Goal: Transaction & Acquisition: Book appointment/travel/reservation

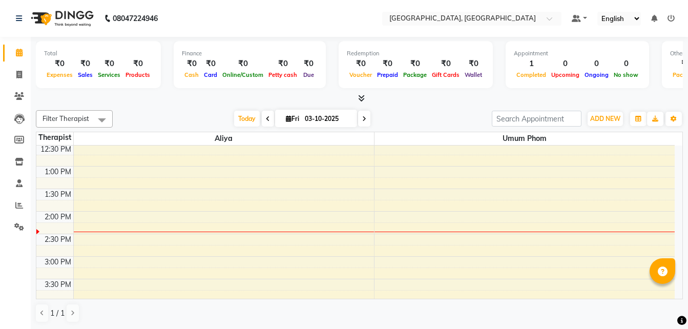
scroll to position [205, 0]
click at [74, 235] on div "8:00 AM 8:30 AM 9:00 AM 9:30 AM 10:00 AM 10:30 AM 11:00 AM 11:30 AM 12:00 PM 12…" at bounding box center [355, 234] width 639 height 586
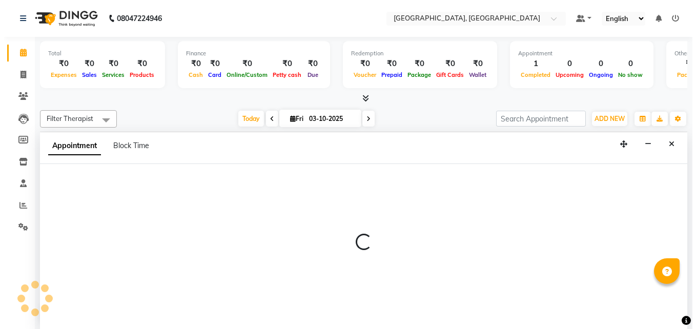
scroll to position [1, 0]
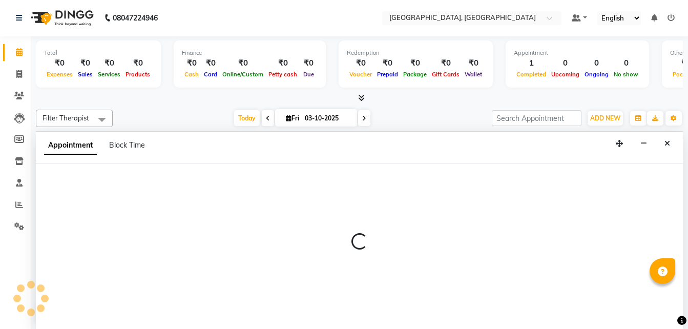
select select "92995"
select select "870"
select select "tentative"
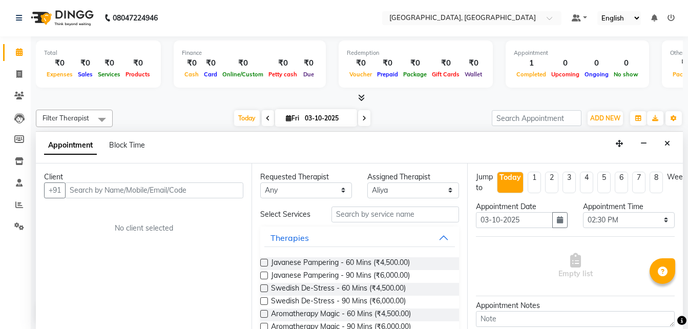
click at [103, 195] on input "text" at bounding box center [154, 190] width 178 height 16
type input "Ms. [PERSON_NAME]"
click at [221, 191] on span "Add Client" at bounding box center [222, 190] width 34 height 9
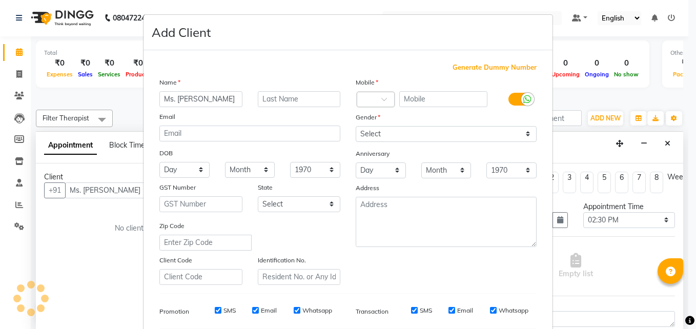
drag, startPoint x: 195, startPoint y: 98, endPoint x: 230, endPoint y: 98, distance: 35.4
click at [230, 98] on input "Ms. [PERSON_NAME]" at bounding box center [200, 99] width 83 height 16
type input "Ms. Moya"
click at [286, 101] on input "text" at bounding box center [299, 99] width 83 height 16
paste input "Rachel"
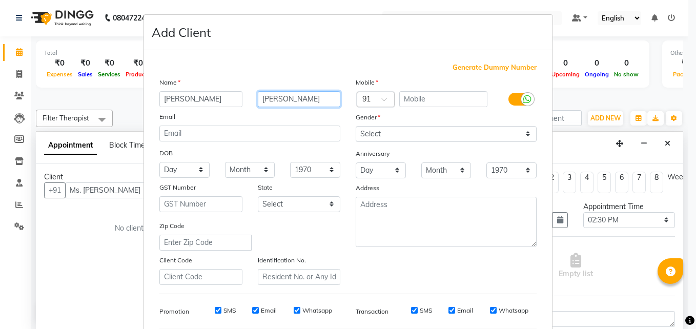
type input "Rachel"
click at [482, 70] on span "Generate Dummy Number" at bounding box center [495, 68] width 84 height 10
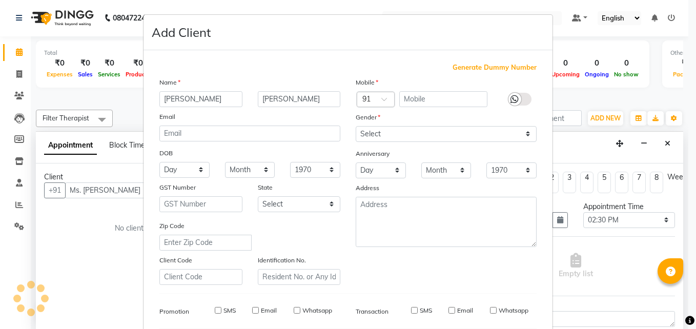
type input "1391700000004"
checkbox input "false"
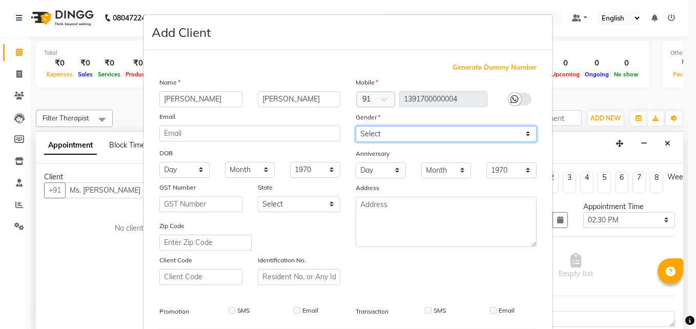
click at [368, 134] on select "Select Male Female Other Prefer Not To Say" at bounding box center [446, 134] width 181 height 16
select select "female"
click at [356, 126] on select "Select Male Female Other Prefer Not To Say" at bounding box center [446, 134] width 181 height 16
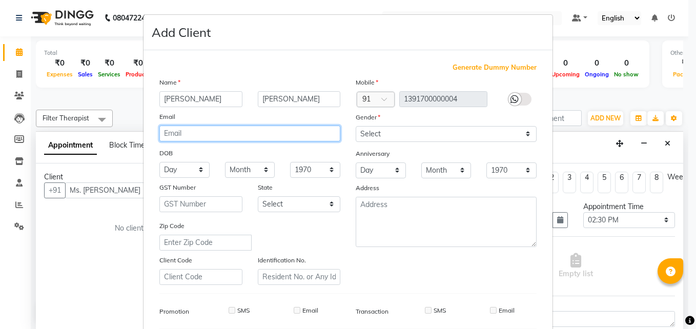
click at [191, 132] on input "email" at bounding box center [249, 134] width 181 height 16
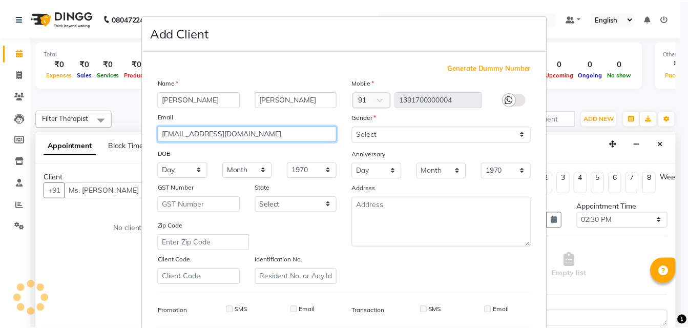
scroll to position [144, 0]
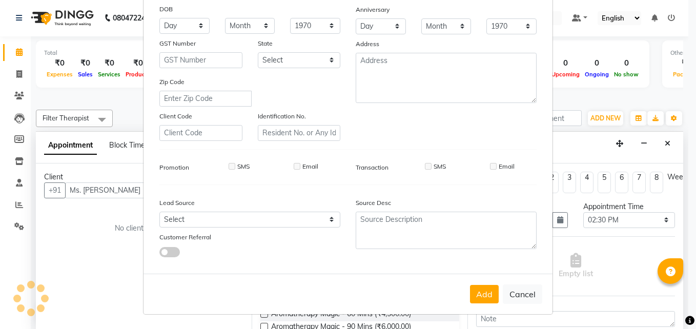
type input "[EMAIL_ADDRESS][DOMAIN_NAME]"
click at [198, 217] on select "Select Walk-in Referral Internet Friend Word of Mouth Advertisement Facebook Ju…" at bounding box center [249, 220] width 181 height 16
select select "57088"
click at [159, 212] on select "Select Walk-in Referral Internet Friend Word of Mouth Advertisement Facebook Ju…" at bounding box center [249, 220] width 181 height 16
click at [479, 286] on button "Add" at bounding box center [484, 294] width 29 height 18
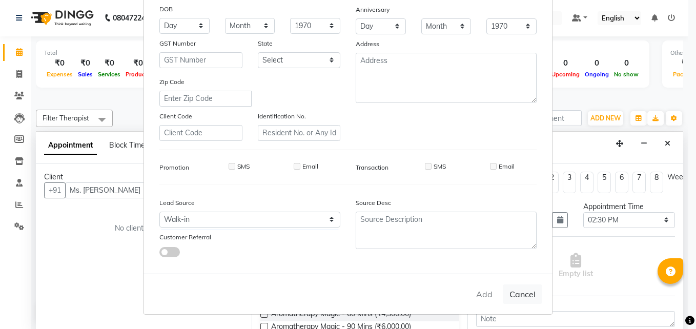
type input "1391700000004"
select select
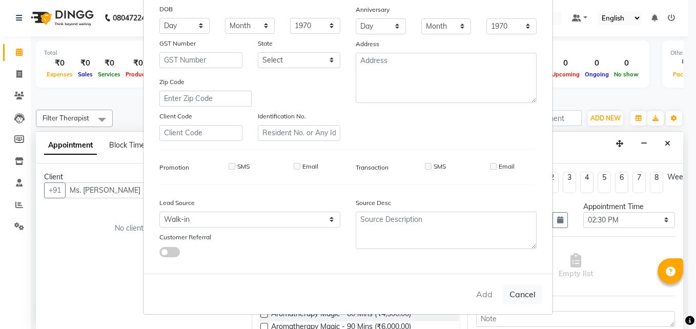
select select
checkbox input "false"
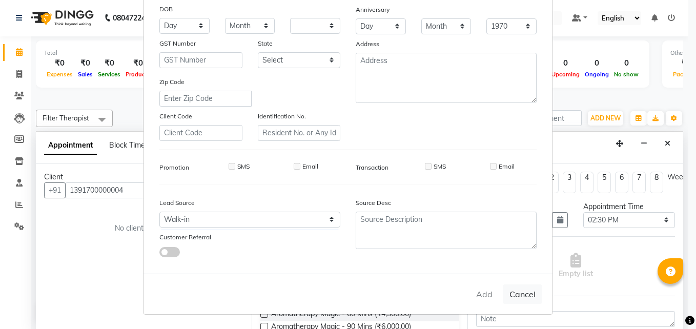
checkbox input "false"
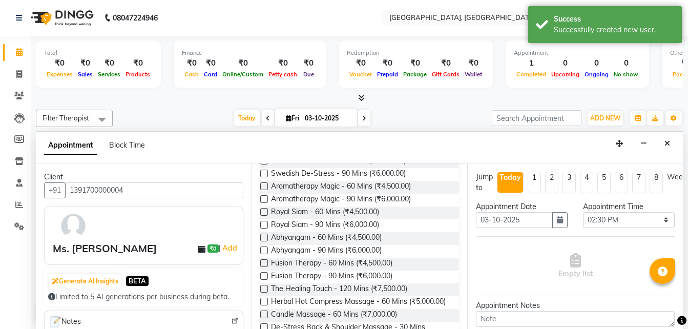
scroll to position [154, 0]
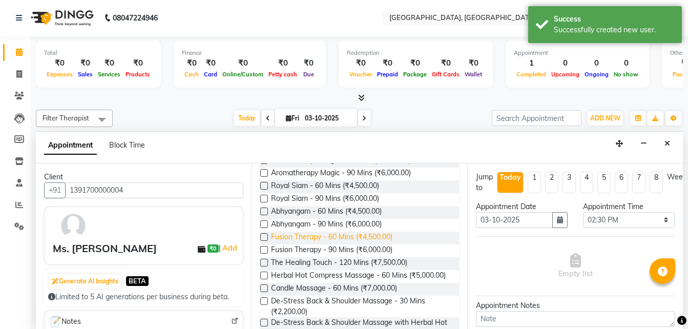
drag, startPoint x: 300, startPoint y: 237, endPoint x: 316, endPoint y: 238, distance: 15.9
click at [301, 237] on span "Fusion Therapy - 60 Mins (₹4,500.00)" at bounding box center [331, 238] width 121 height 13
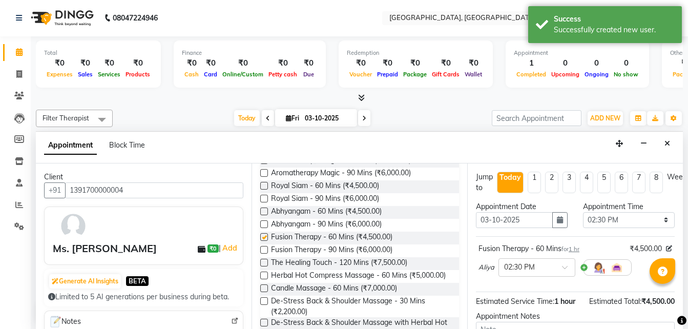
checkbox input "false"
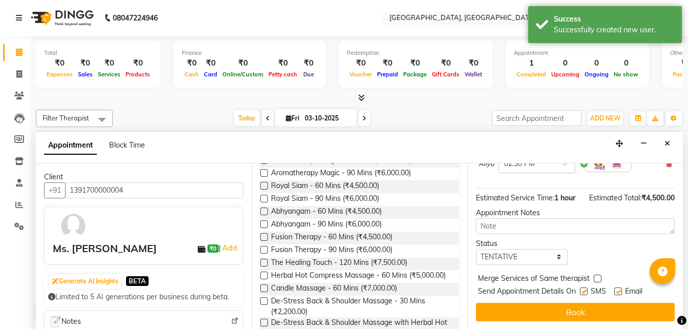
scroll to position [122, 0]
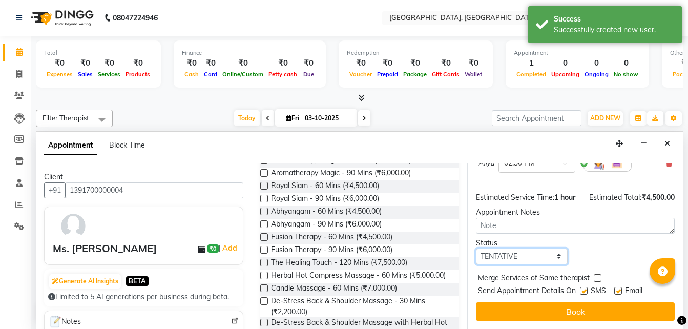
click at [510, 249] on select "Select TENTATIVE CONFIRM CHECK-IN UPCOMING" at bounding box center [522, 257] width 92 height 16
select select "confirm booking"
click at [476, 249] on select "Select TENTATIVE CONFIRM CHECK-IN UPCOMING" at bounding box center [522, 257] width 92 height 16
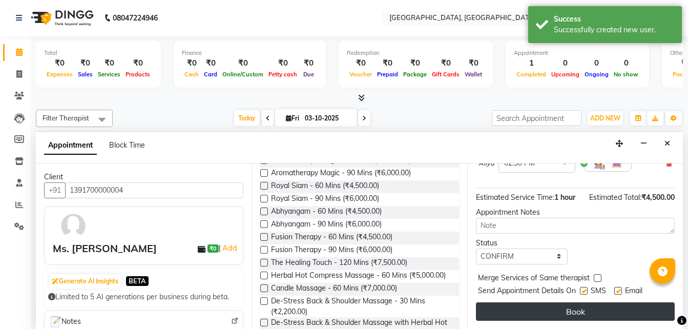
drag, startPoint x: 595, startPoint y: 270, endPoint x: 615, endPoint y: 296, distance: 32.9
click at [595, 274] on label at bounding box center [598, 278] width 8 height 8
click at [595, 276] on input "checkbox" at bounding box center [597, 279] width 7 height 7
checkbox input "true"
click at [570, 305] on button "Book" at bounding box center [575, 311] width 199 height 18
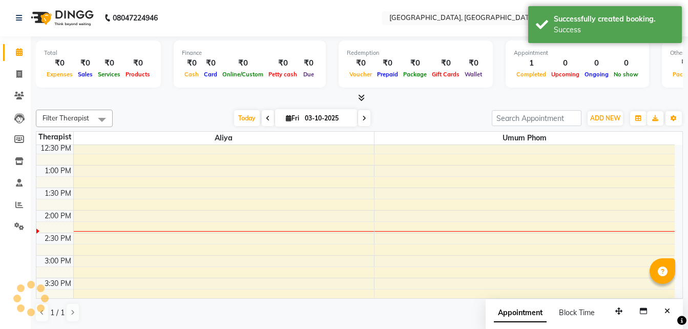
scroll to position [0, 0]
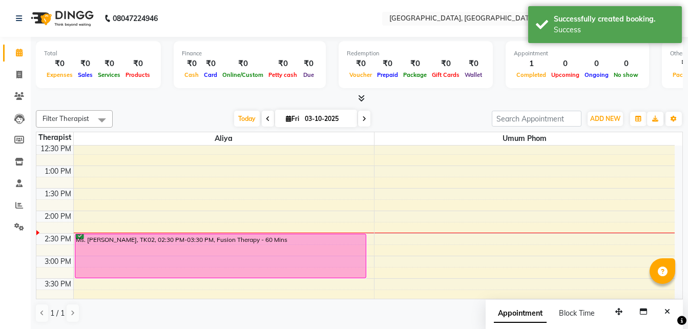
drag, startPoint x: 113, startPoint y: 243, endPoint x: 125, endPoint y: 254, distance: 15.6
click at [125, 254] on div "Ms. [PERSON_NAME], TK02, 02:30 PM-03:30 PM, Fusion Therapy - 60 Mins" at bounding box center [220, 256] width 291 height 44
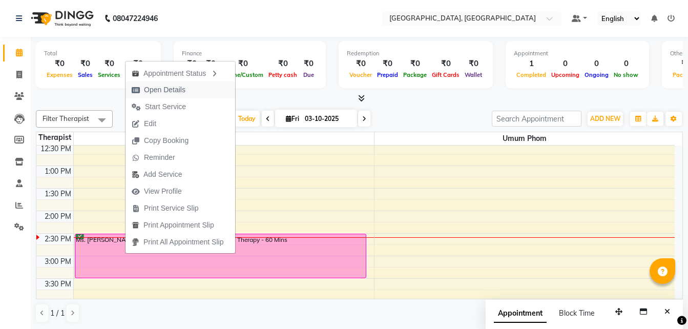
click at [162, 87] on span "Open Details" at bounding box center [165, 90] width 42 height 11
select select "6"
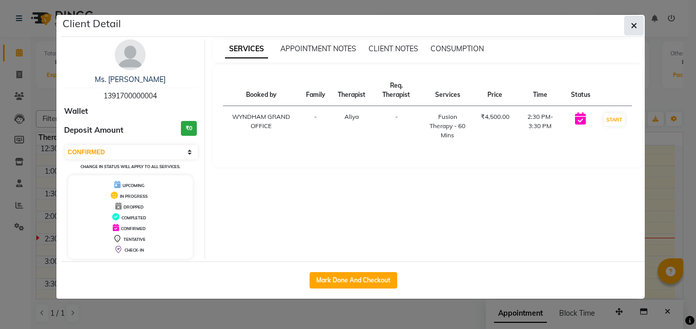
click at [632, 28] on icon "button" at bounding box center [634, 26] width 6 height 8
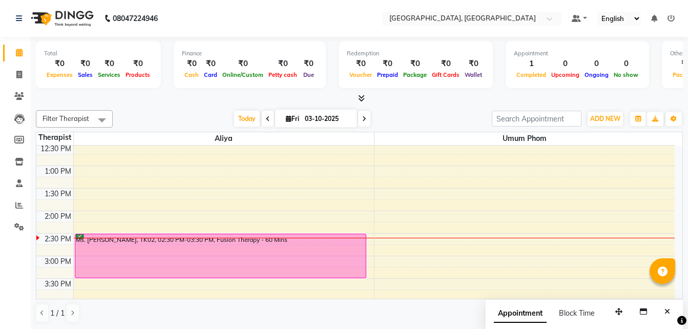
click at [109, 244] on div "Ms. [PERSON_NAME], TK02, 02:30 PM-03:30 PM, Fusion Therapy - 60 Mins" at bounding box center [220, 256] width 291 height 44
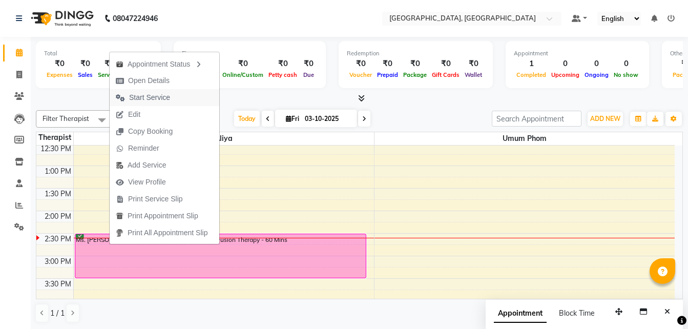
click at [140, 97] on span "Start Service" at bounding box center [149, 97] width 41 height 11
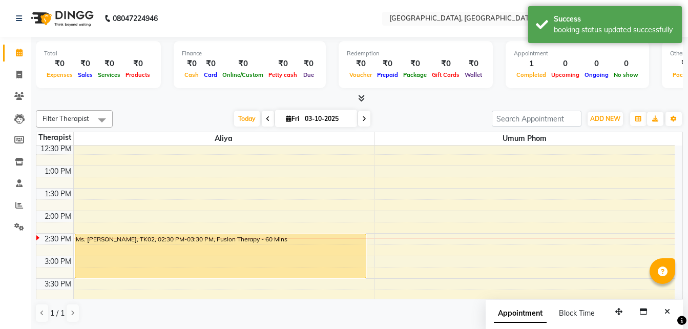
click at [99, 240] on div "Ms. [PERSON_NAME], TK02, 02:30 PM-03:30 PM, Fusion Therapy - 60 Mins" at bounding box center [220, 256] width 291 height 44
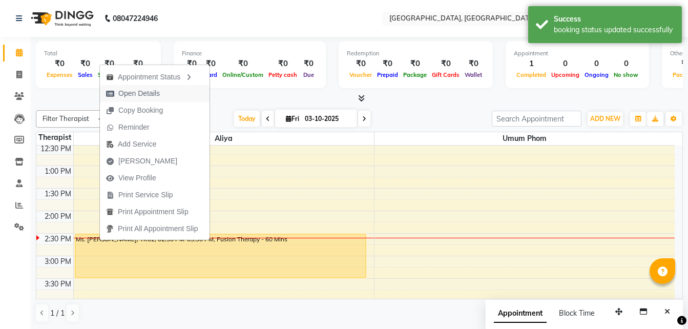
click at [130, 93] on span "Open Details" at bounding box center [139, 93] width 42 height 11
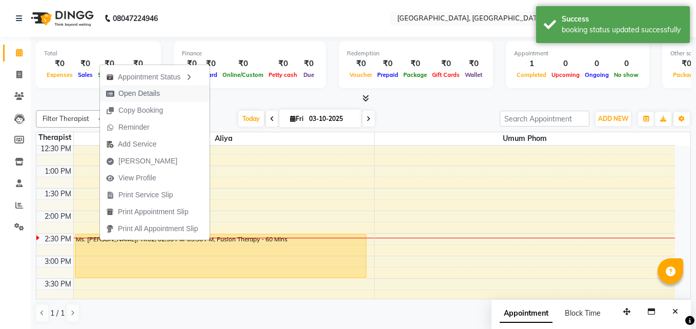
select select "1"
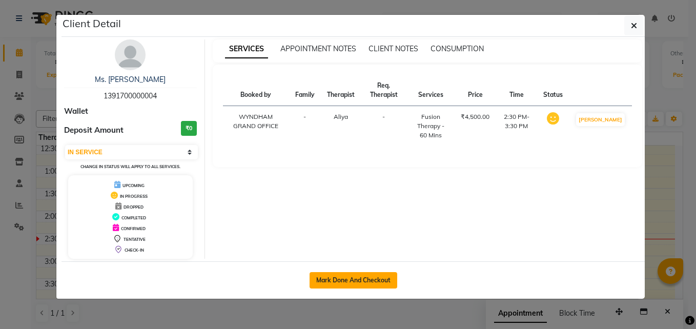
click at [369, 279] on button "Mark Done And Checkout" at bounding box center [354, 280] width 88 height 16
select select "service"
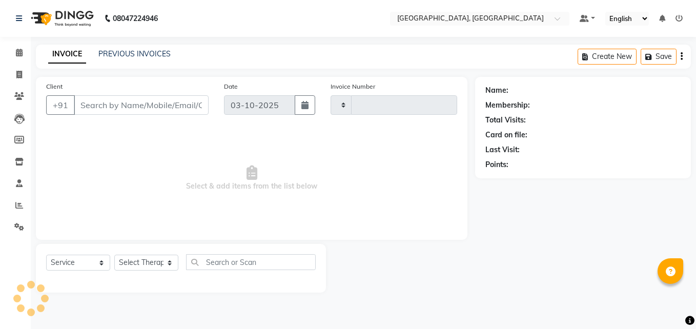
type input "0007"
select select "8928"
type input "1391700000004"
select select "92995"
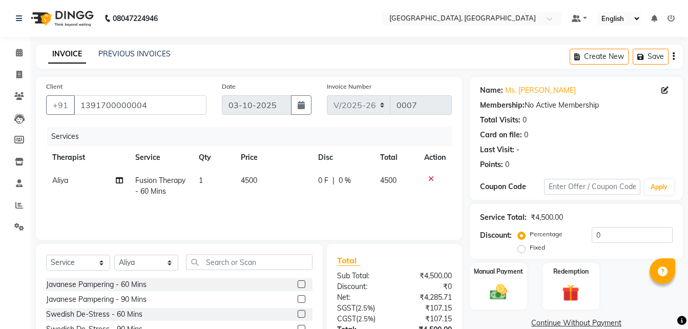
click at [346, 176] on span "0 %" at bounding box center [345, 180] width 12 height 11
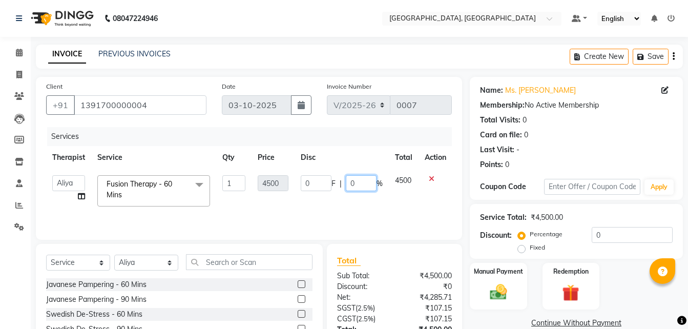
drag, startPoint x: 360, startPoint y: 182, endPoint x: 346, endPoint y: 184, distance: 14.0
click at [346, 184] on input "0" at bounding box center [361, 183] width 31 height 16
type input "15"
click at [402, 210] on div "Services Therapist Service Qty Price Disc Total Action Aliya JORDANA Umum Phom …" at bounding box center [249, 178] width 406 height 102
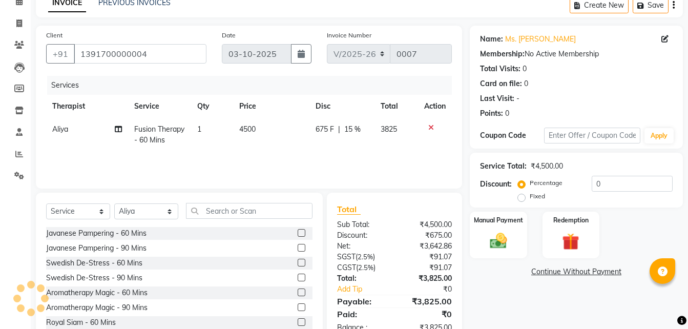
scroll to position [81, 0]
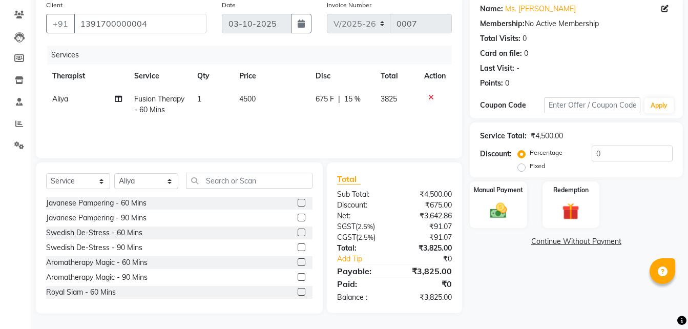
click at [353, 99] on span "15 %" at bounding box center [352, 99] width 16 height 11
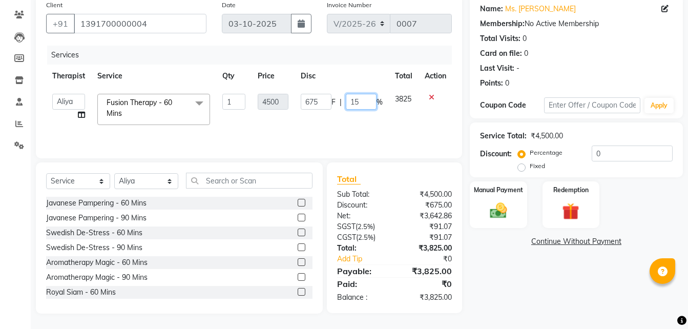
click at [361, 101] on input "15" at bounding box center [361, 102] width 31 height 16
type input "12"
click at [381, 124] on div "Services Therapist Service Qty Price Disc Total Action Aliya JORDANA Umum Phom …" at bounding box center [249, 97] width 406 height 102
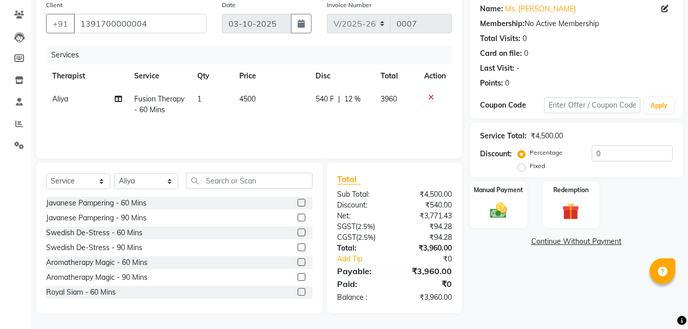
click at [352, 100] on span "12 %" at bounding box center [352, 99] width 16 height 11
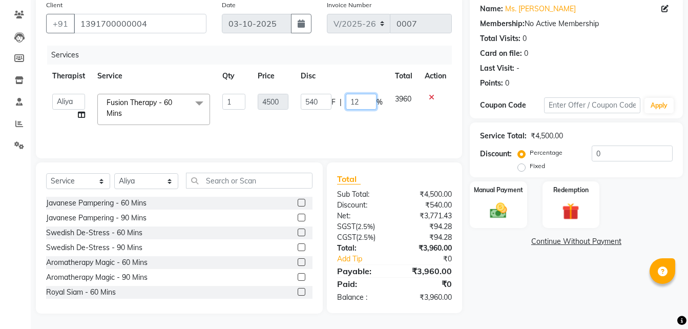
click at [365, 100] on input "12" at bounding box center [361, 102] width 31 height 16
type input "14"
click at [365, 127] on div "Services Therapist Service Qty Price Disc Total Action Aliya JORDANA Umum Phom …" at bounding box center [249, 97] width 406 height 102
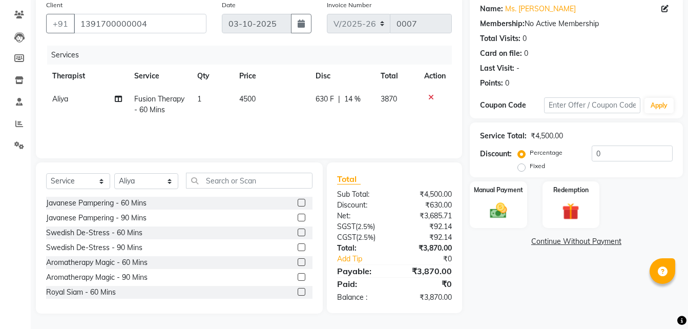
click at [352, 96] on span "14 %" at bounding box center [352, 99] width 16 height 11
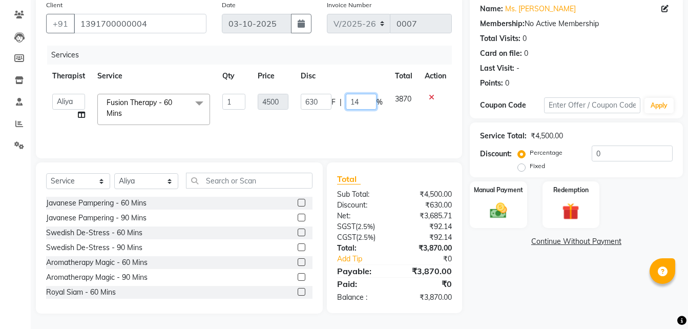
click at [361, 99] on input "14" at bounding box center [361, 102] width 31 height 16
type input "10"
click at [379, 124] on div "Services Therapist Service Qty Price Disc Total Action Aliya JORDANA Umum Phom …" at bounding box center [249, 97] width 406 height 102
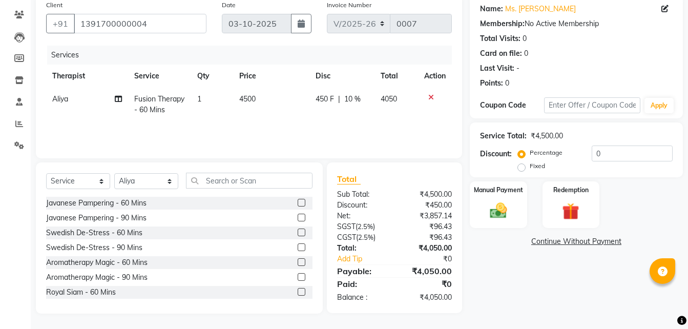
click at [352, 99] on span "10 %" at bounding box center [352, 99] width 16 height 11
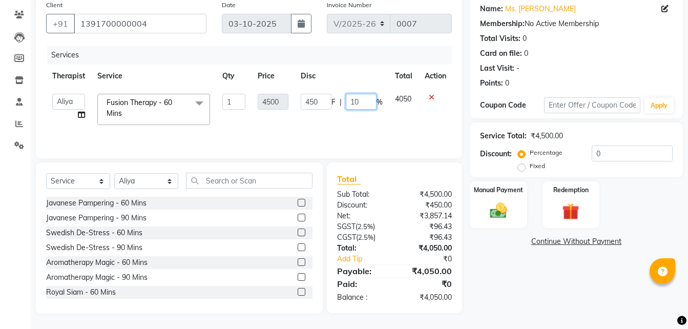
click at [365, 101] on input "10" at bounding box center [361, 102] width 31 height 16
type input "11"
click at [366, 121] on td "450 F | 11 %" at bounding box center [342, 110] width 94 height 44
click at [361, 98] on input "11" at bounding box center [361, 102] width 31 height 16
type input "12"
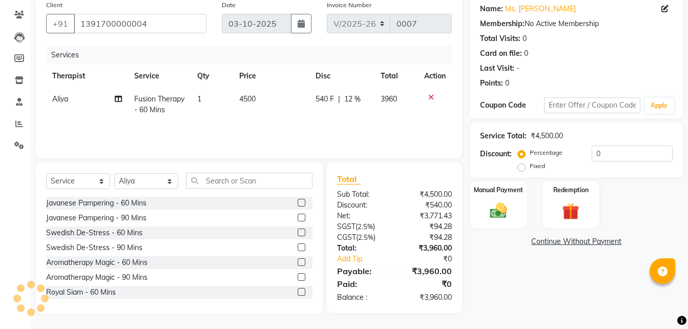
click at [374, 130] on div "Services Therapist Service Qty Price Disc Total Action Aliya Fusion Therapy - 6…" at bounding box center [249, 97] width 406 height 102
click at [352, 98] on span "12 %" at bounding box center [352, 99] width 16 height 11
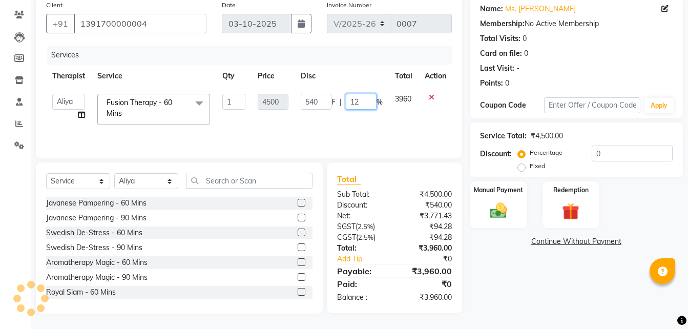
click at [364, 102] on input "12" at bounding box center [361, 102] width 31 height 16
type input "1"
click at [362, 124] on div "Services Therapist Service Qty Price Disc Total Action Aliya JORDANA Umum Phom …" at bounding box center [249, 97] width 406 height 102
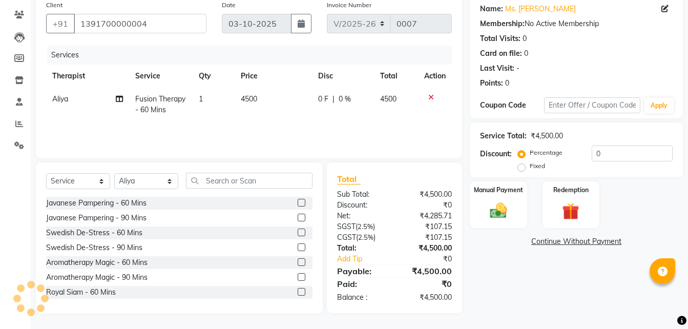
click at [341, 99] on span "0 %" at bounding box center [345, 99] width 12 height 11
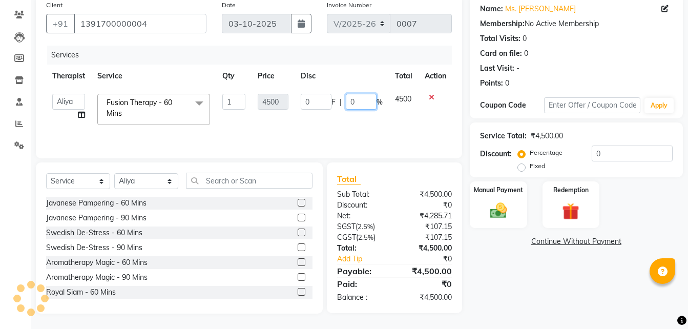
click at [361, 104] on input "0" at bounding box center [361, 102] width 31 height 16
type input "11.6"
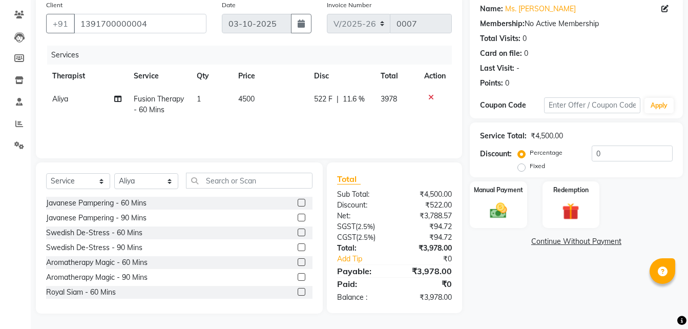
click at [369, 135] on div "Services Therapist Service Qty Price Disc Total Action Aliya Fusion Therapy - 6…" at bounding box center [249, 97] width 406 height 102
click at [352, 98] on span "11.6 %" at bounding box center [354, 99] width 22 height 11
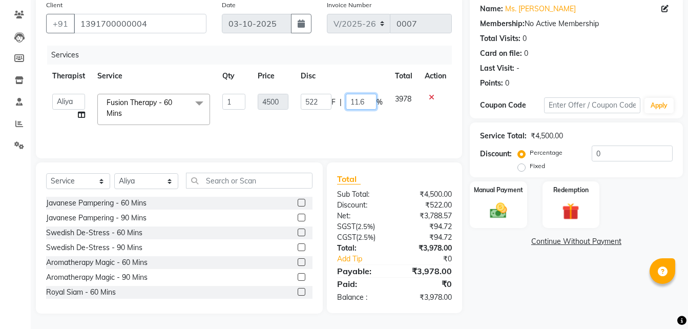
click at [373, 103] on input "11.6" at bounding box center [361, 102] width 31 height 16
type input "11.9"
click at [391, 124] on div "Services Therapist Service Qty Price Disc Total Action Aliya JORDANA Umum Phom …" at bounding box center [249, 97] width 406 height 102
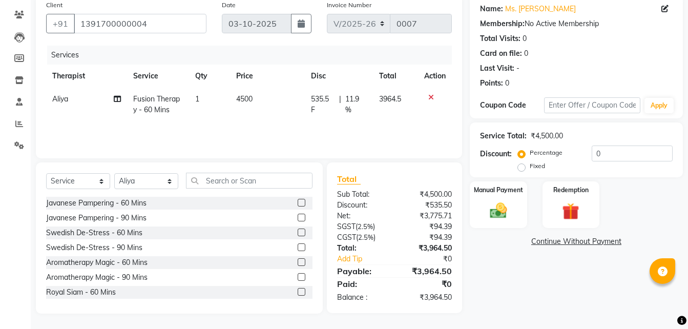
click at [353, 100] on span "11.9 %" at bounding box center [356, 105] width 22 height 22
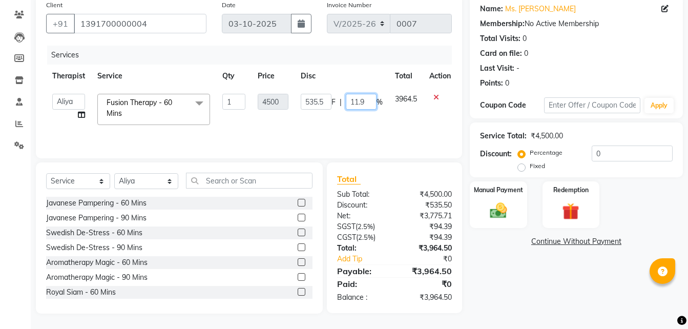
click at [371, 100] on input "11.9" at bounding box center [361, 102] width 31 height 16
type input "11.8"
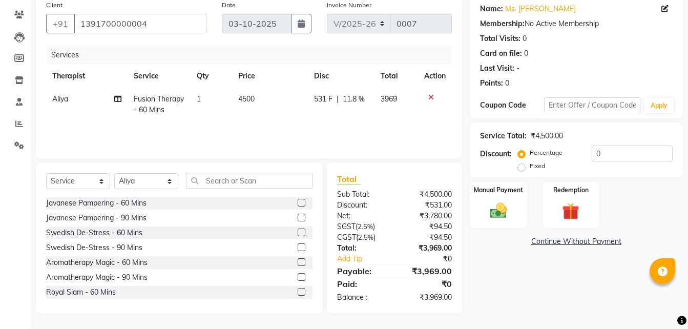
click at [377, 116] on tr "Aliya Fusion Therapy - 60 Mins 1 4500 531 F | 11.8 % 3969" at bounding box center [249, 105] width 406 height 34
click at [353, 99] on span "11.8 %" at bounding box center [354, 99] width 22 height 11
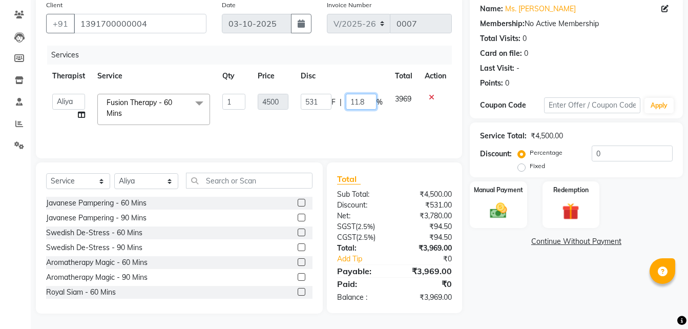
click at [365, 102] on input "11.8" at bounding box center [361, 102] width 31 height 16
type input "11.19"
click at [373, 129] on div "Services Therapist Service Qty Price Disc Total Action Aliya JORDANA Umum Phom …" at bounding box center [249, 97] width 406 height 102
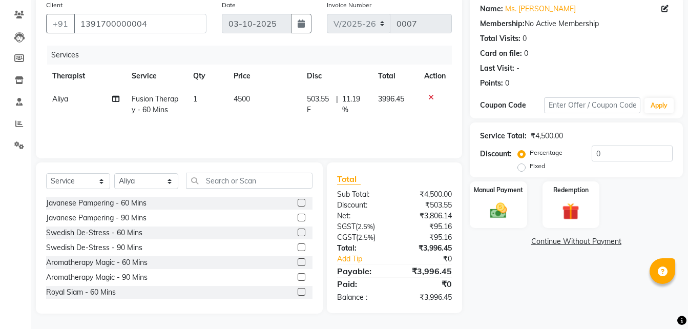
click at [354, 101] on span "11.19 %" at bounding box center [354, 105] width 24 height 22
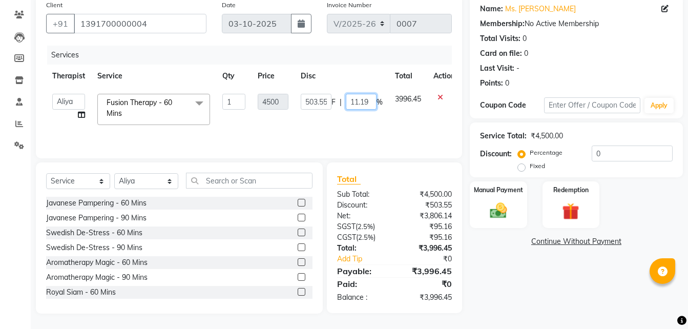
click at [369, 102] on input "11.19" at bounding box center [361, 102] width 31 height 16
type input "12"
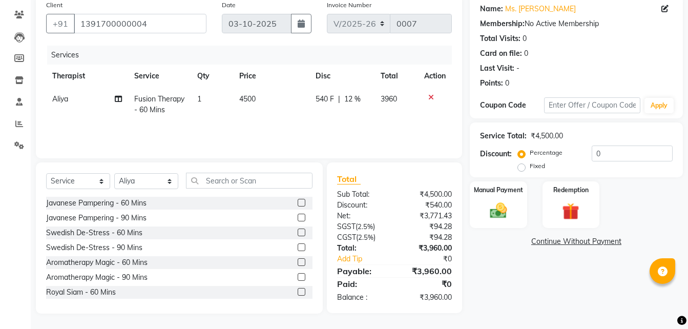
click at [375, 117] on tr "Aliya Fusion Therapy - 60 Mins 1 4500 540 F | 12 % 3960" at bounding box center [249, 105] width 406 height 34
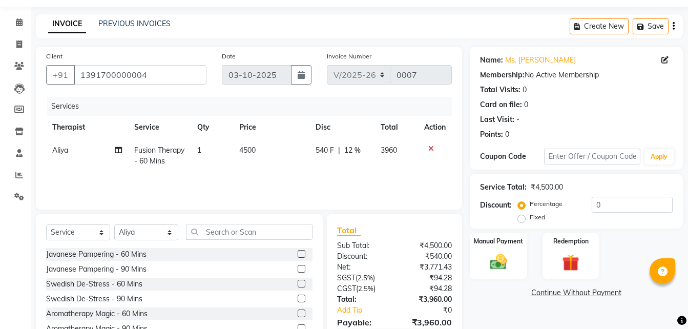
click at [351, 153] on span "12 %" at bounding box center [352, 150] width 16 height 11
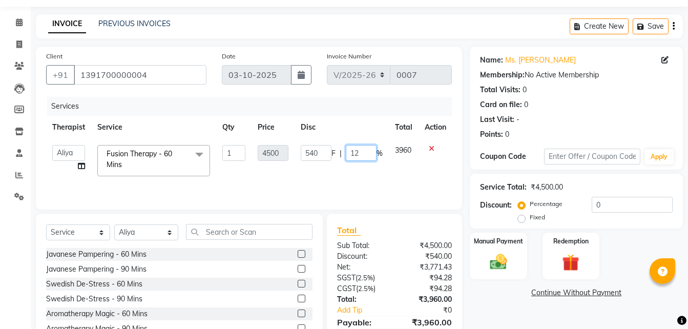
click at [369, 156] on input "12" at bounding box center [361, 153] width 31 height 16
type input "1"
click at [384, 186] on div "Services Therapist Service Qty Price Disc Total Action Aliya JORDANA Umum Phom …" at bounding box center [249, 148] width 406 height 102
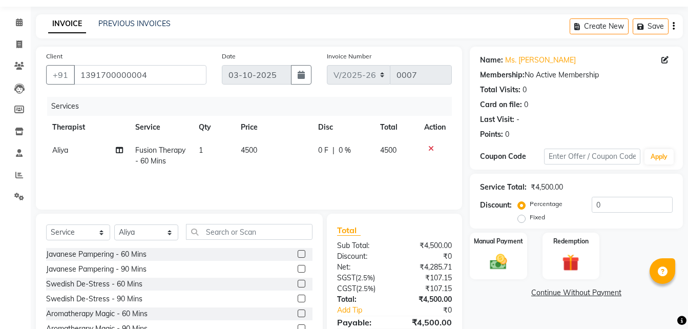
scroll to position [81, 0]
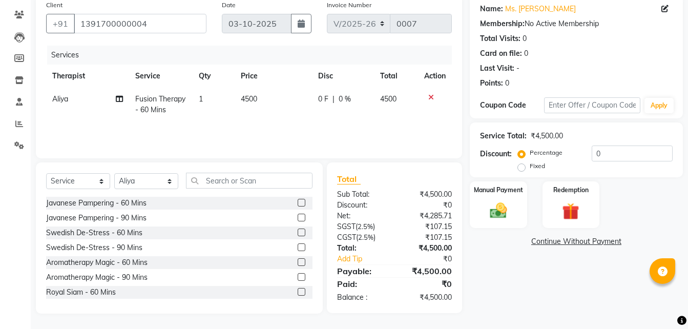
click at [350, 100] on span "0 %" at bounding box center [345, 99] width 12 height 11
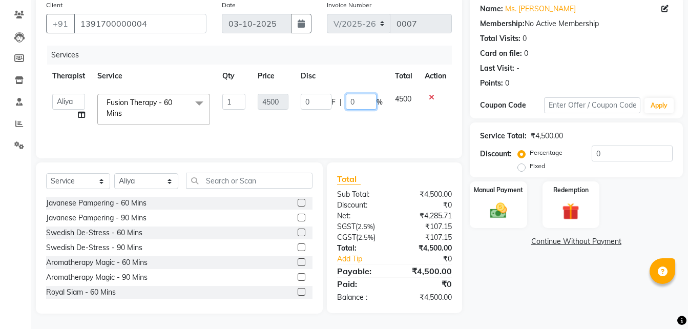
drag, startPoint x: 363, startPoint y: 100, endPoint x: 354, endPoint y: 102, distance: 10.0
click at [354, 102] on input "0" at bounding box center [361, 102] width 31 height 16
type input "12"
click at [352, 117] on td "0 F | 12 %" at bounding box center [342, 110] width 94 height 44
click at [362, 100] on input "12" at bounding box center [361, 102] width 31 height 16
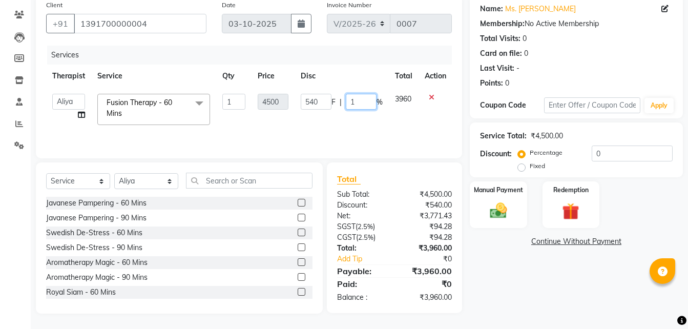
type input "15"
click at [397, 129] on div "Services Therapist Service Qty Price Disc Total Action Aliya JORDANA Umum Phom …" at bounding box center [249, 97] width 406 height 102
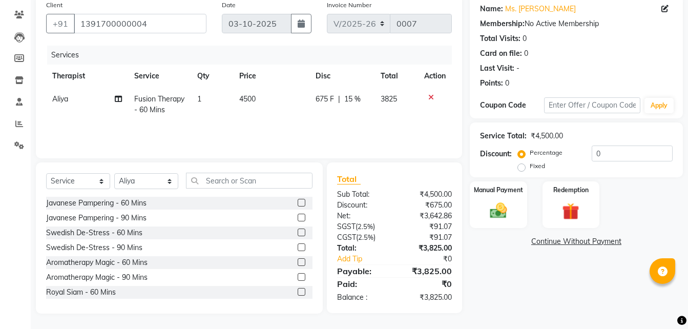
click at [352, 101] on span "15 %" at bounding box center [352, 99] width 16 height 11
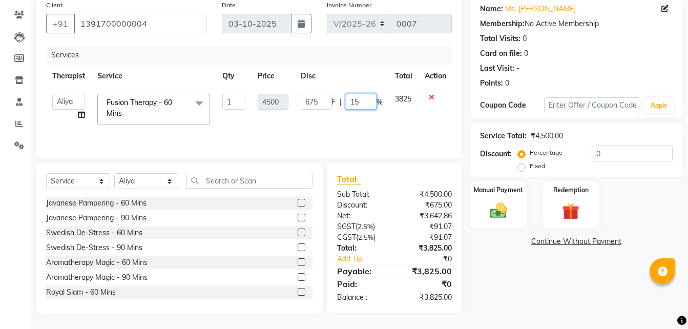
click at [364, 101] on input "15" at bounding box center [361, 102] width 31 height 16
type input "1"
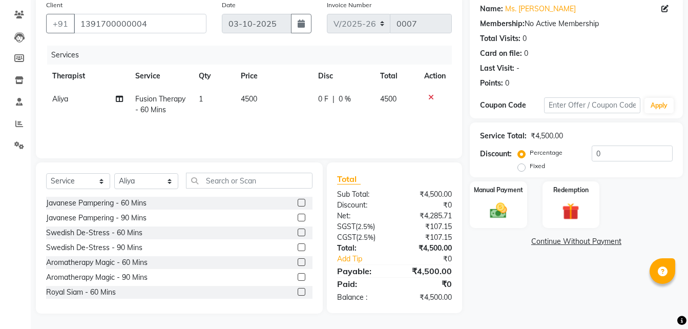
click at [343, 97] on span "0 %" at bounding box center [345, 99] width 12 height 11
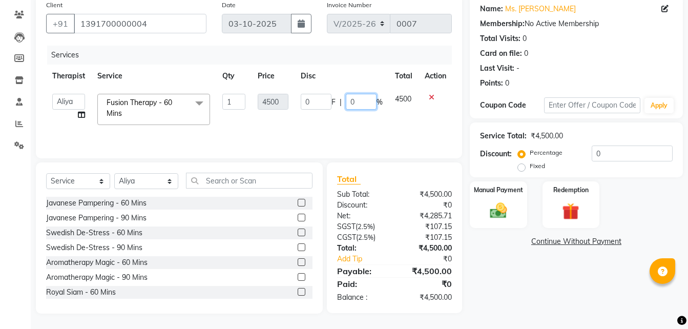
click at [362, 101] on input "0" at bounding box center [361, 102] width 31 height 16
type input "0"
type input "13"
click at [392, 131] on div "Services Therapist Service Qty Price Disc Total Action Aliya JORDANA Umum Phom …" at bounding box center [249, 97] width 406 height 102
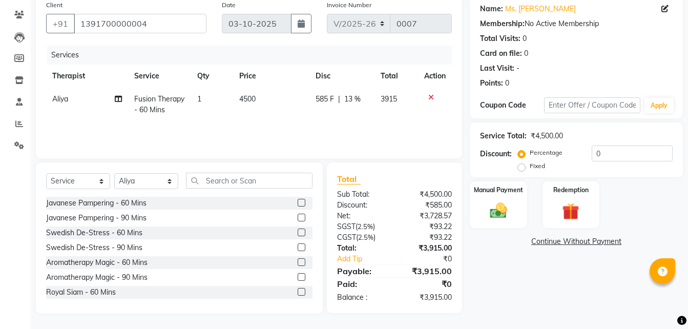
click at [356, 99] on span "13 %" at bounding box center [352, 99] width 16 height 11
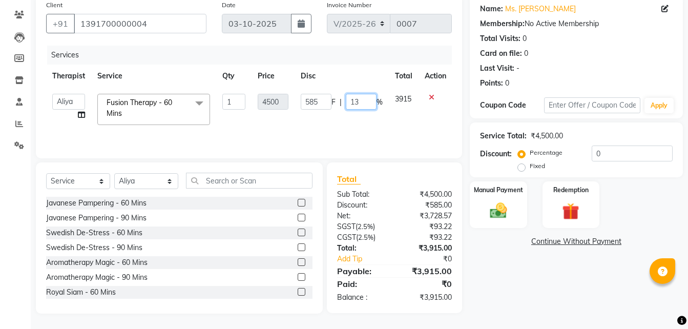
click at [364, 105] on input "13" at bounding box center [361, 102] width 31 height 16
type input "15"
click at [377, 125] on div "Services Therapist Service Qty Price Disc Total Action Aliya JORDANA Umum Phom …" at bounding box center [249, 97] width 406 height 102
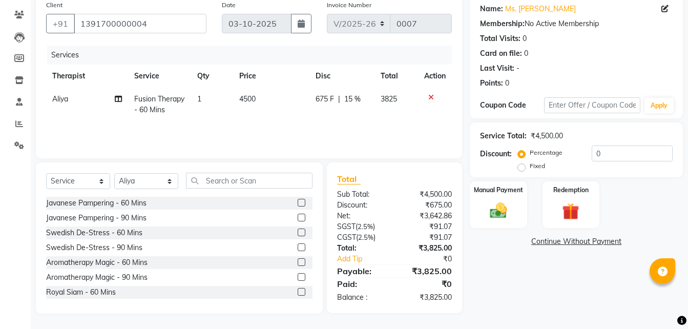
click at [351, 100] on span "15 %" at bounding box center [352, 99] width 16 height 11
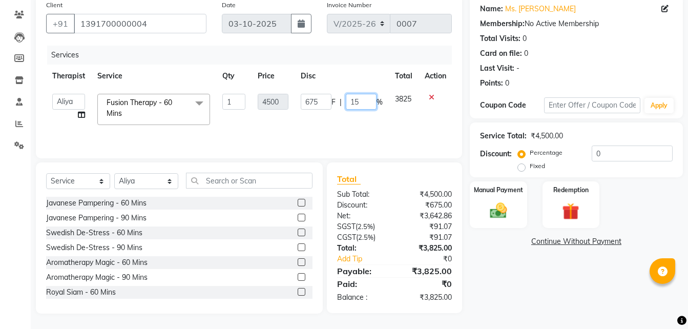
click at [368, 105] on input "15" at bounding box center [361, 102] width 31 height 16
type input "10"
click at [385, 140] on div "Services Therapist Service Qty Price Disc Total Action Aliya JORDANA Umum Phom …" at bounding box center [249, 97] width 406 height 102
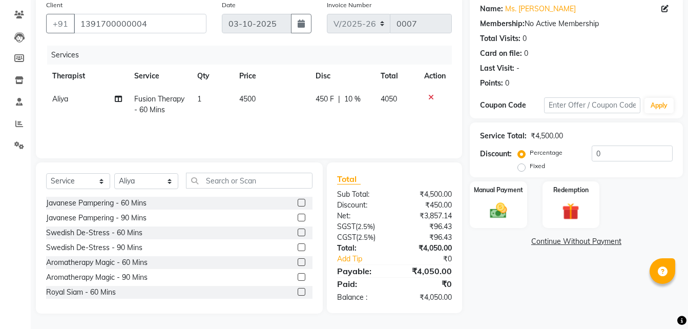
click at [352, 99] on span "10 %" at bounding box center [352, 99] width 16 height 11
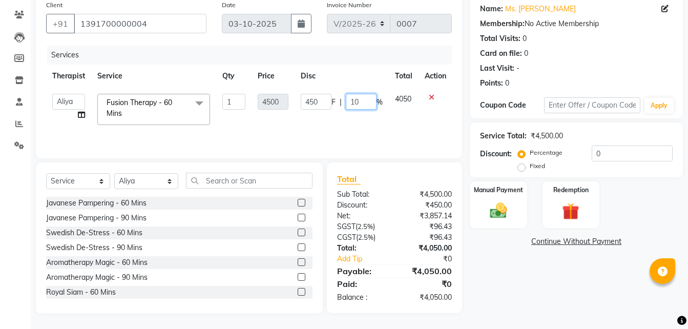
click at [361, 97] on input "10" at bounding box center [361, 102] width 31 height 16
type input "1"
type input "8"
click at [358, 128] on div "Services Therapist Service Qty Price Disc Total Action Aliya JORDANA Umum Phom …" at bounding box center [249, 97] width 406 height 102
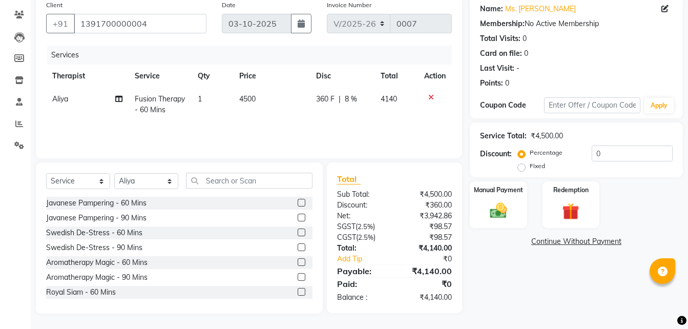
click at [351, 97] on span "8 %" at bounding box center [351, 99] width 12 height 11
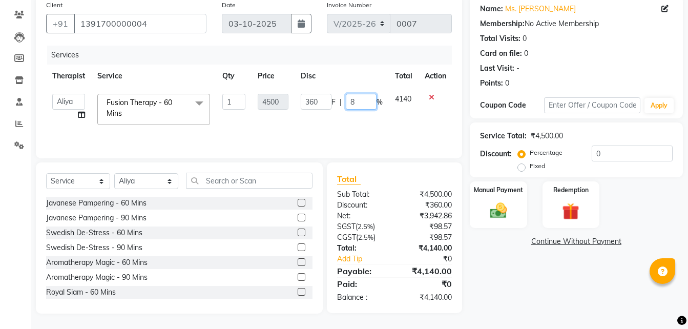
click at [368, 100] on input "8" at bounding box center [361, 102] width 31 height 16
type input "11"
click at [368, 118] on td "360 F | 11 %" at bounding box center [342, 110] width 94 height 44
click at [360, 101] on input "11" at bounding box center [361, 102] width 31 height 16
type input "11.7"
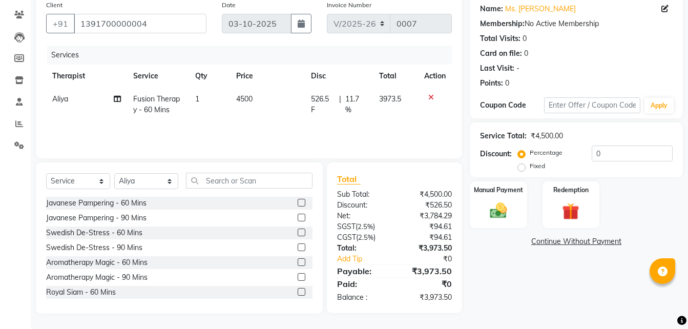
click at [362, 117] on td "526.5 F | 11.7 %" at bounding box center [339, 105] width 68 height 34
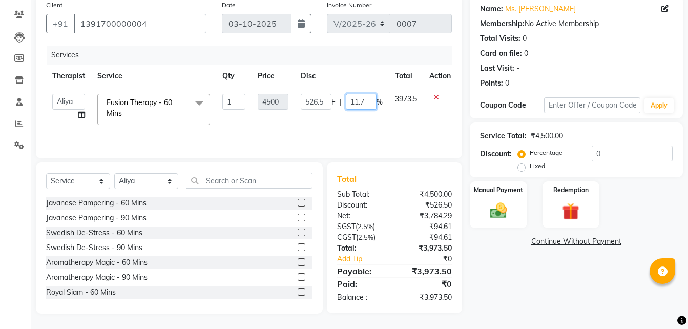
click at [362, 101] on input "11.7" at bounding box center [361, 102] width 31 height 16
click at [368, 101] on input "11.7" at bounding box center [361, 102] width 31 height 16
type input "11.20"
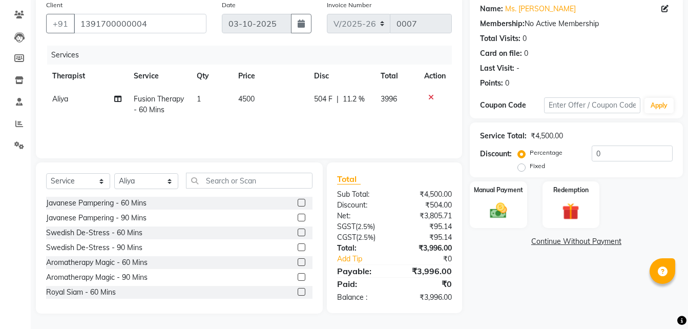
click at [375, 121] on tr "Aliya Fusion Therapy - 60 Mins 1 4500 504 F | 11.2 % 3996" at bounding box center [249, 105] width 406 height 34
click at [353, 96] on span "11.2 %" at bounding box center [354, 99] width 22 height 11
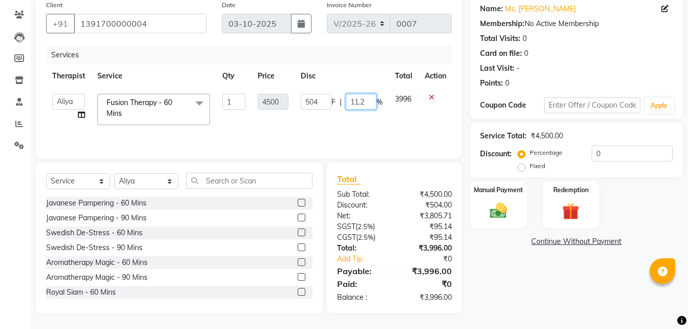
click at [369, 101] on input "11.2" at bounding box center [361, 102] width 31 height 16
type input "11.21"
click at [374, 122] on div "Services Therapist Service Qty Price Disc Total Action Aliya JORDANA Umum Phom …" at bounding box center [249, 97] width 406 height 102
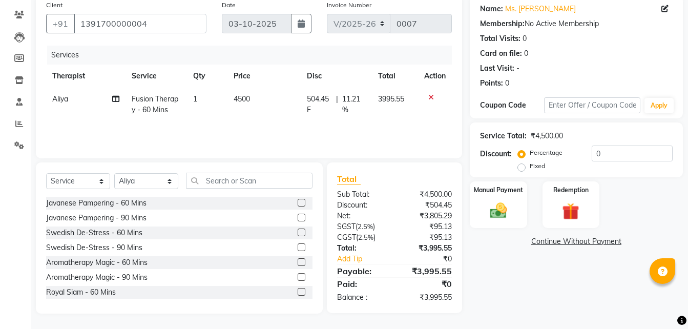
click at [356, 99] on span "11.21 %" at bounding box center [354, 105] width 24 height 22
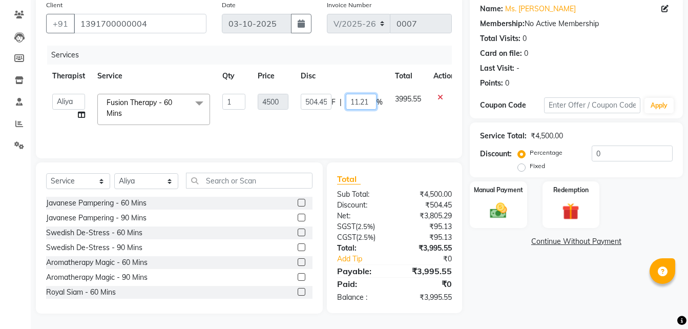
click at [373, 100] on input "11.21" at bounding box center [361, 102] width 31 height 16
type input "11.22"
click at [373, 129] on div "Services Therapist Service Qty Price Disc Total Action Aliya JORDANA Umum Phom …" at bounding box center [249, 97] width 406 height 102
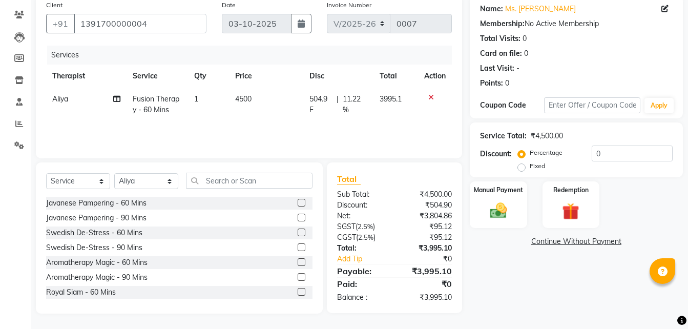
click at [354, 94] on span "11.22 %" at bounding box center [355, 105] width 25 height 22
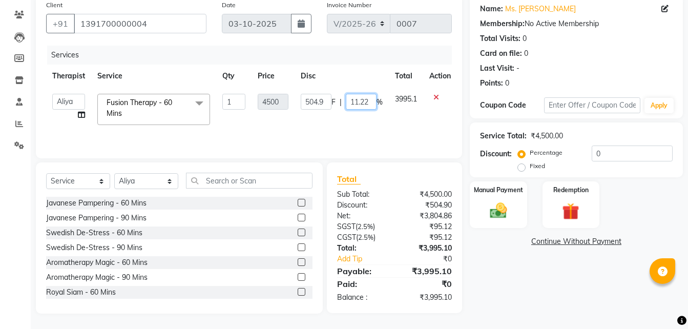
click at [371, 100] on input "11.22" at bounding box center [361, 102] width 31 height 16
type input "11.23"
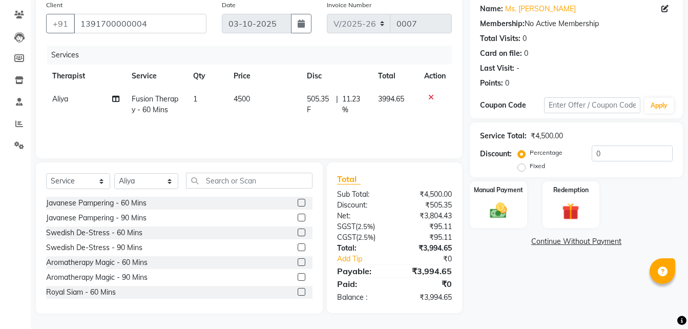
click at [362, 125] on div "Services Therapist Service Qty Price Disc Total Action Aliya Fusion Therapy - 6…" at bounding box center [249, 97] width 406 height 102
click at [357, 100] on span "11.23 %" at bounding box center [354, 105] width 24 height 22
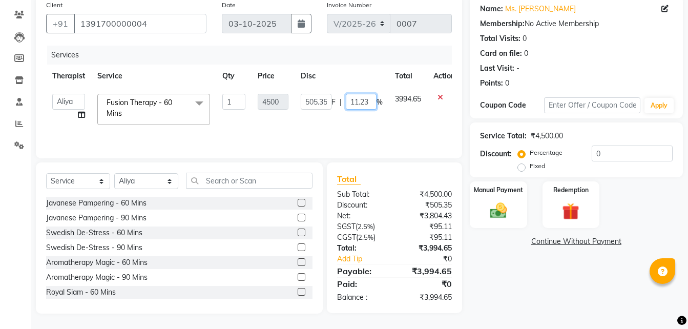
click at [373, 100] on input "11.23" at bounding box center [361, 102] width 31 height 16
type input "11.25"
click at [361, 120] on td "505.35 F | 11.25 %" at bounding box center [342, 110] width 94 height 44
click at [369, 103] on input "11.25" at bounding box center [361, 102] width 31 height 16
type input "11.19"
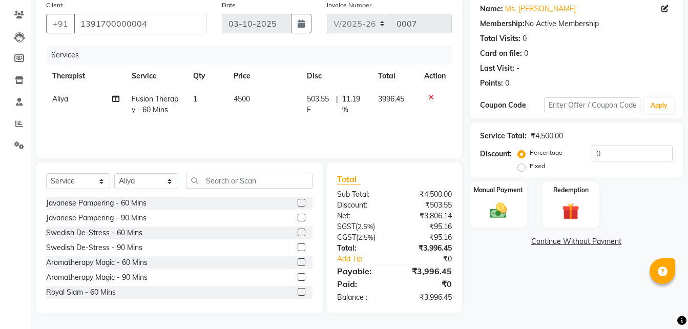
click at [376, 117] on tr "Aliya Fusion Therapy - 60 Mins 1 4500 503.55 F | 11.19 % 3996.45" at bounding box center [249, 105] width 406 height 34
click at [351, 98] on span "11.19 %" at bounding box center [354, 105] width 24 height 22
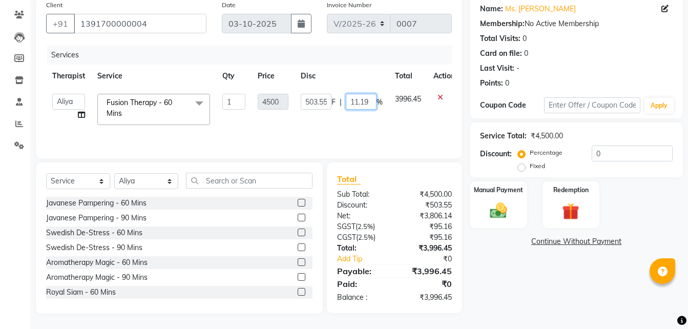
click at [369, 101] on input "11.19" at bounding box center [361, 102] width 31 height 16
type input "11.16"
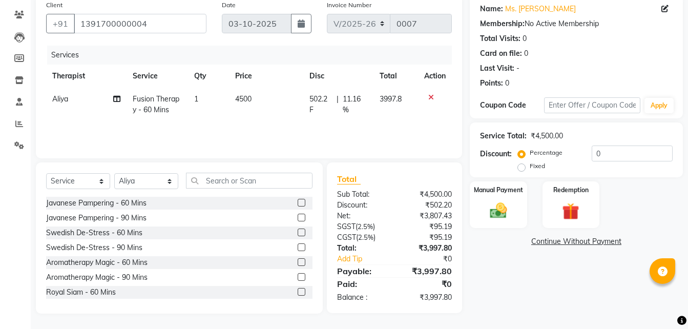
click at [385, 116] on tr "Aliya Fusion Therapy - 60 Mins 1 4500 502.2 F | 11.16 % 3997.8" at bounding box center [249, 105] width 406 height 34
click at [358, 95] on span "11.16 %" at bounding box center [355, 105] width 25 height 22
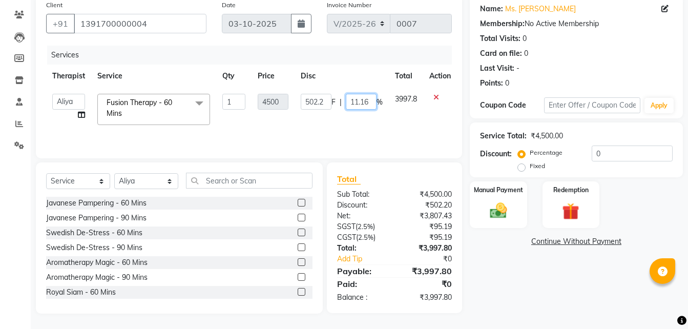
click at [372, 101] on input "11.16" at bounding box center [361, 102] width 31 height 16
type input "11.12"
click at [379, 114] on tr "Aliya JORDANA Umum Phom Fusion Therapy - 60 Mins x Javanese Pampering - 60 Mins…" at bounding box center [251, 110] width 411 height 44
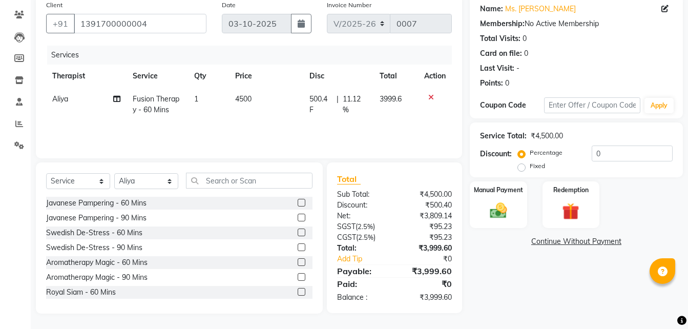
click at [359, 99] on span "11.12 %" at bounding box center [355, 105] width 25 height 22
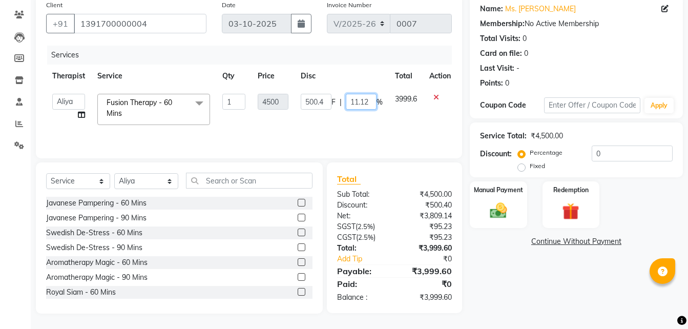
click at [370, 106] on input "11.12" at bounding box center [361, 102] width 31 height 16
type input "11.12"
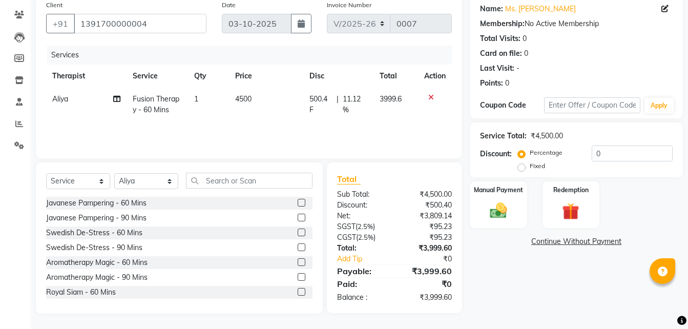
click at [391, 128] on div "Services Therapist Service Qty Price Disc Total Action Aliya Fusion Therapy - 6…" at bounding box center [249, 97] width 406 height 102
click at [507, 210] on img at bounding box center [498, 210] width 29 height 20
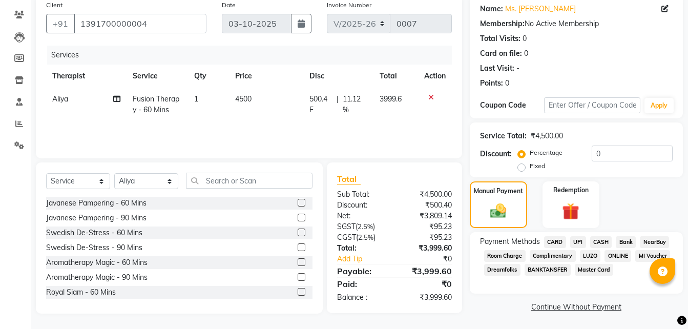
click at [603, 244] on span "CASH" at bounding box center [601, 242] width 22 height 12
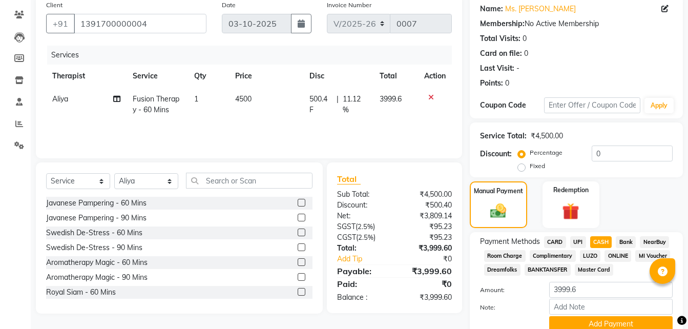
scroll to position [125, 0]
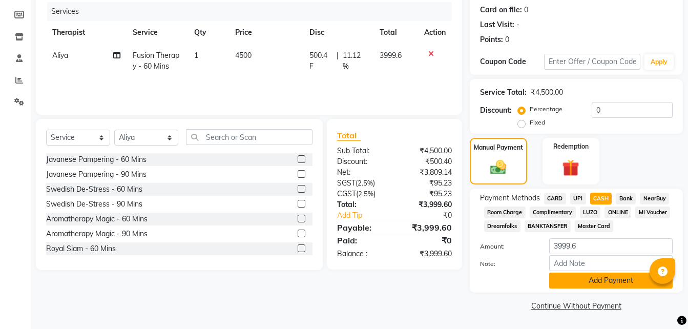
click at [621, 276] on button "Add Payment" at bounding box center [611, 281] width 124 height 16
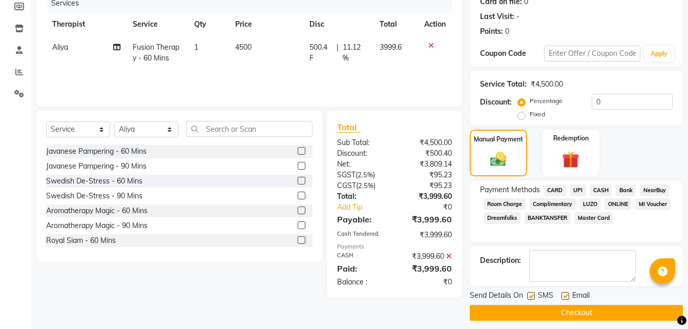
scroll to position [140, 0]
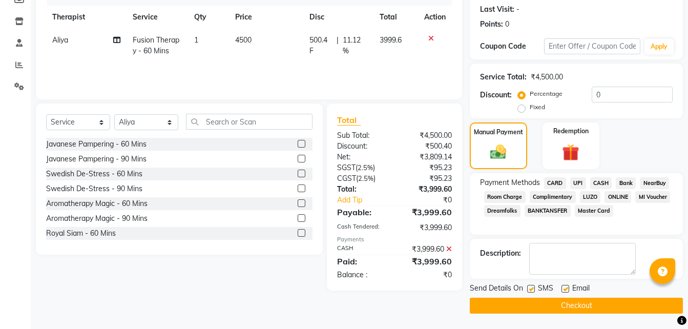
click at [513, 306] on button "Checkout" at bounding box center [576, 306] width 213 height 16
click at [521, 306] on button "Checkout" at bounding box center [576, 306] width 213 height 16
click at [528, 308] on button "Checkout" at bounding box center [576, 306] width 213 height 16
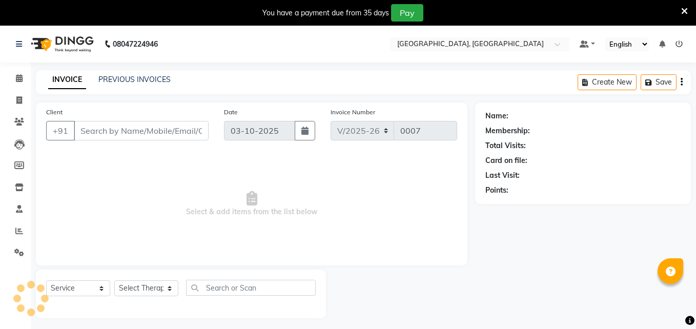
select select "8928"
select select "service"
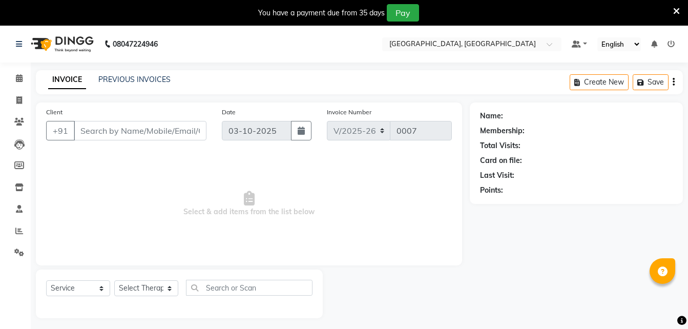
type input "1391700000004"
select select "92995"
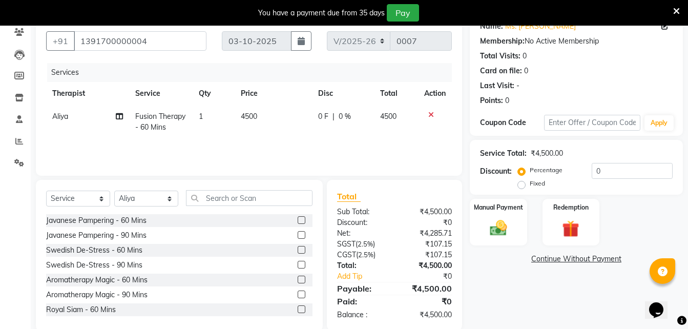
scroll to position [102, 0]
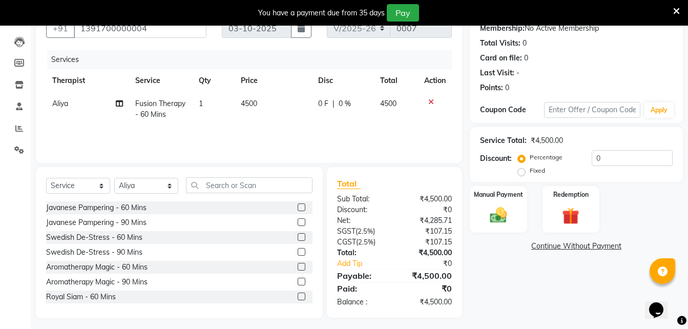
click at [348, 102] on span "0 %" at bounding box center [345, 103] width 12 height 11
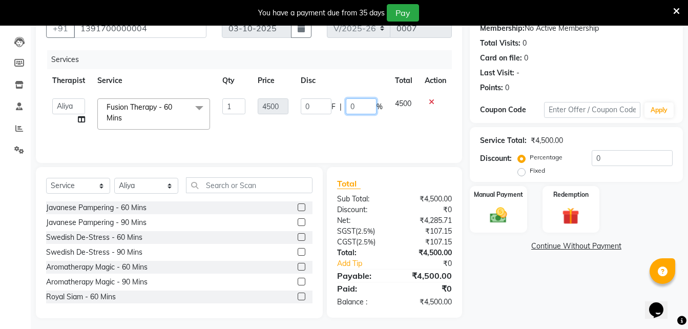
click at [356, 108] on input "0" at bounding box center [361, 106] width 31 height 16
type input "11.12"
click at [408, 123] on td "4500" at bounding box center [404, 114] width 30 height 44
click at [505, 216] on img at bounding box center [498, 215] width 29 height 20
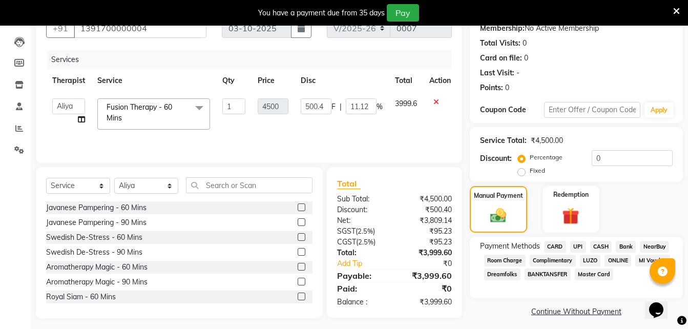
click at [603, 245] on span "CASH" at bounding box center [601, 247] width 22 height 12
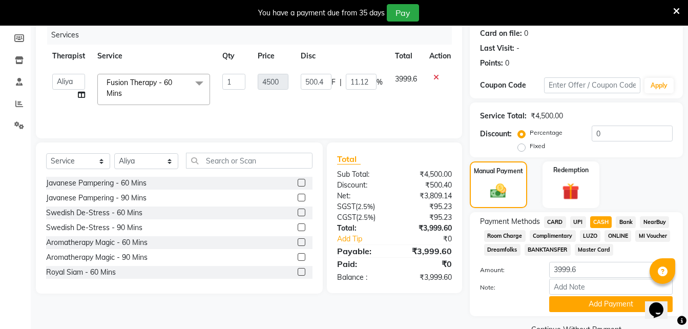
scroll to position [151, 0]
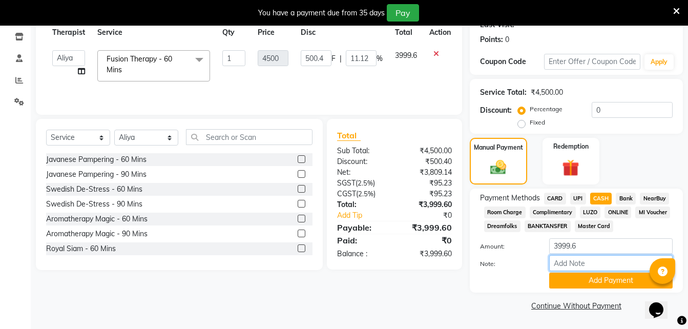
click at [571, 263] on input "Note:" at bounding box center [611, 263] width 124 height 16
click at [673, 11] on icon at bounding box center [676, 11] width 7 height 9
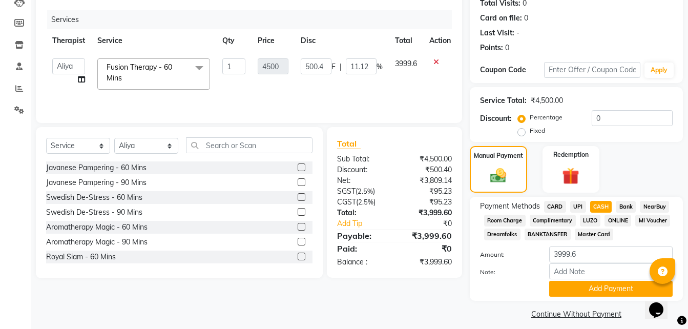
scroll to position [125, 0]
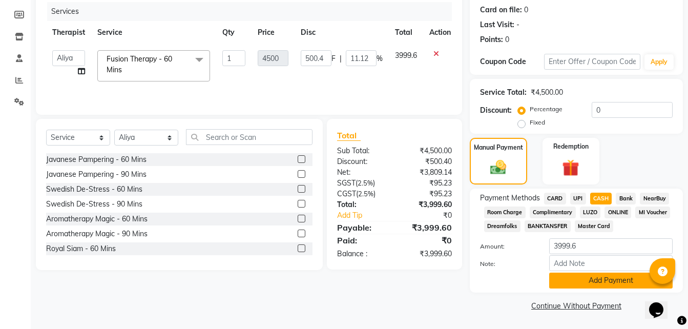
click at [580, 282] on button "Add Payment" at bounding box center [611, 281] width 124 height 16
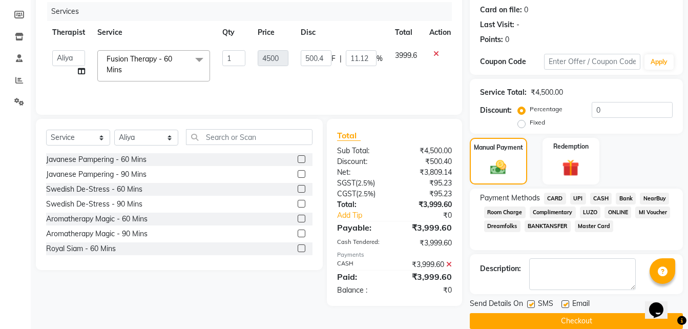
click at [560, 319] on button "Checkout" at bounding box center [576, 321] width 213 height 16
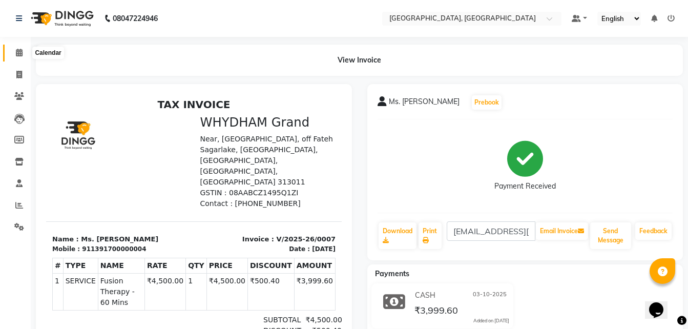
click at [19, 52] on icon at bounding box center [19, 53] width 7 height 8
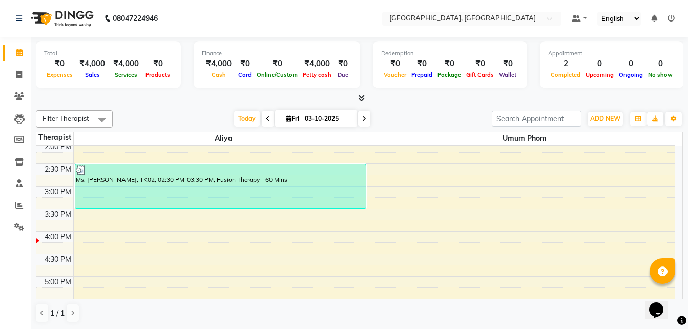
scroll to position [256, 0]
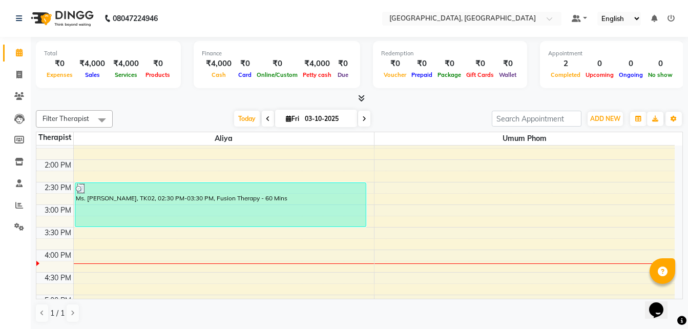
click at [237, 236] on div "8:00 AM 8:30 AM 9:00 AM 9:30 AM 10:00 AM 10:30 AM 11:00 AM 11:30 AM 12:00 PM 12…" at bounding box center [355, 182] width 639 height 586
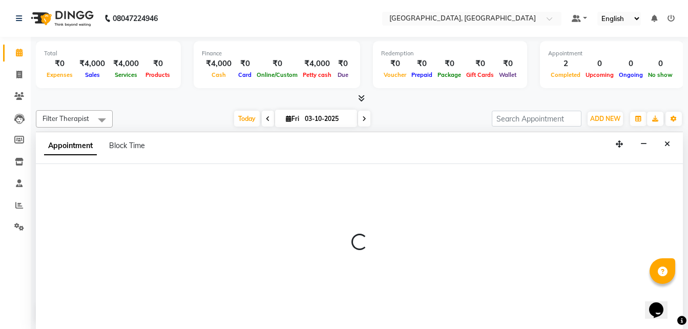
scroll to position [1, 0]
select select "92995"
select select "930"
select select "tentative"
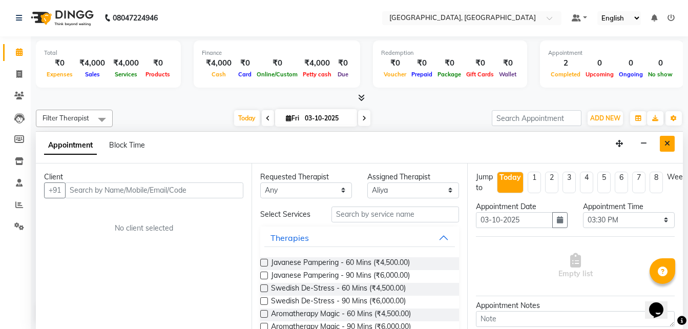
click at [666, 146] on icon "Close" at bounding box center [668, 143] width 6 height 7
